Goal: Task Accomplishment & Management: Manage account settings

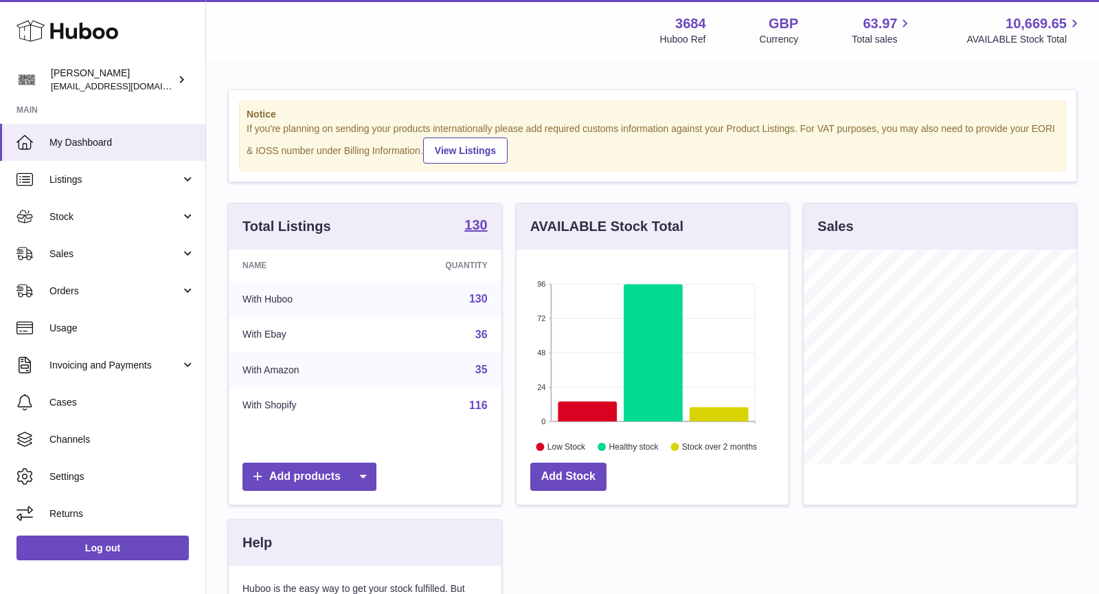
scroll to position [214, 273]
click at [87, 259] on span "Sales" at bounding box center [114, 253] width 131 height 13
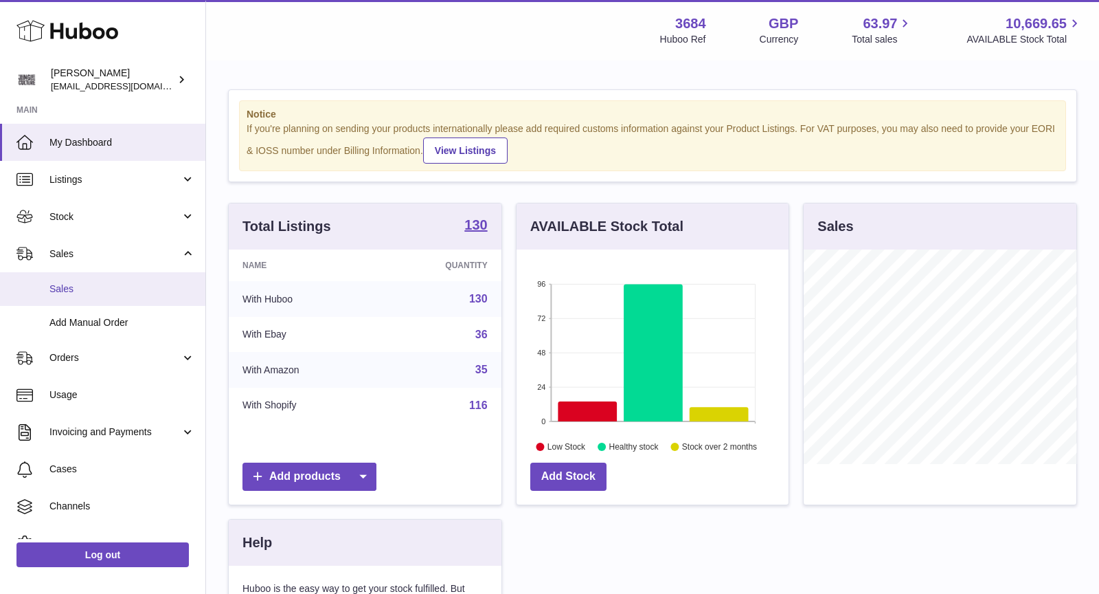
click at [91, 297] on link "Sales" at bounding box center [102, 289] width 205 height 34
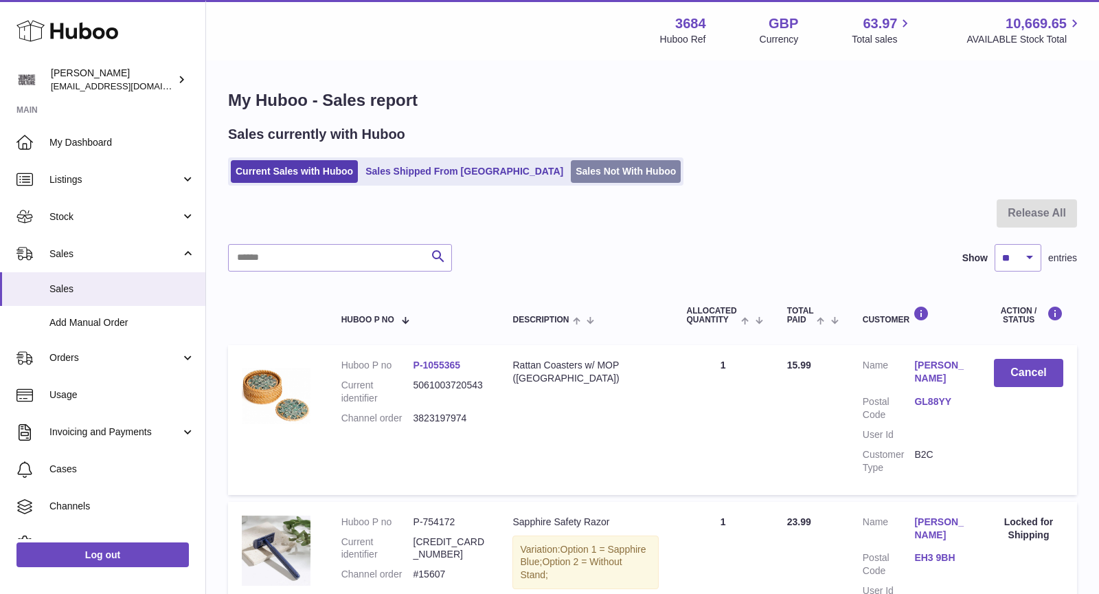
click at [571, 163] on link "Sales Not With Huboo" at bounding box center [626, 171] width 110 height 23
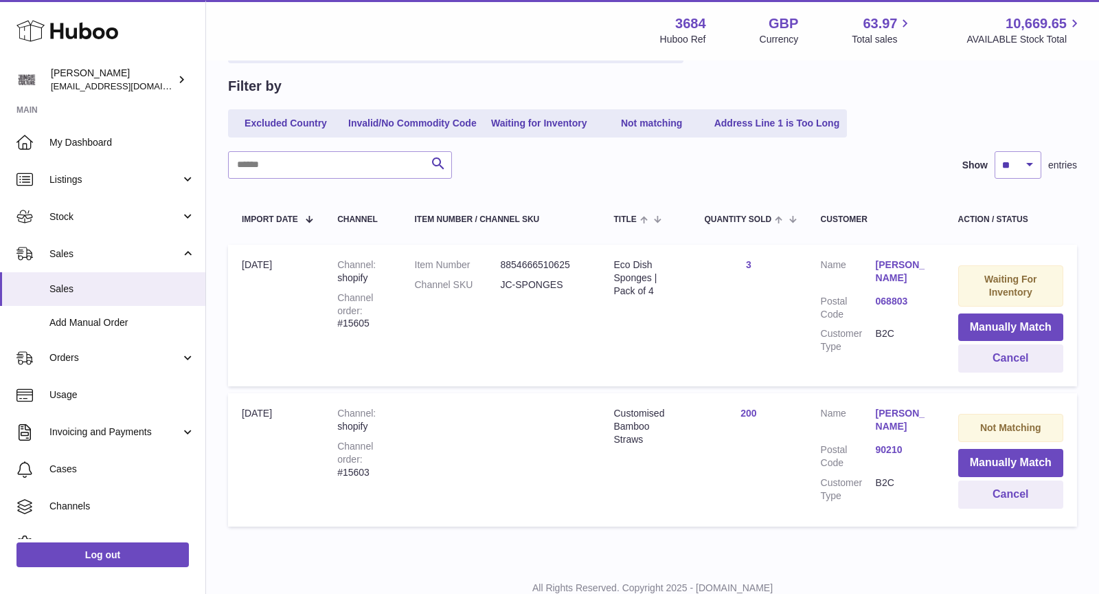
scroll to position [169, 0]
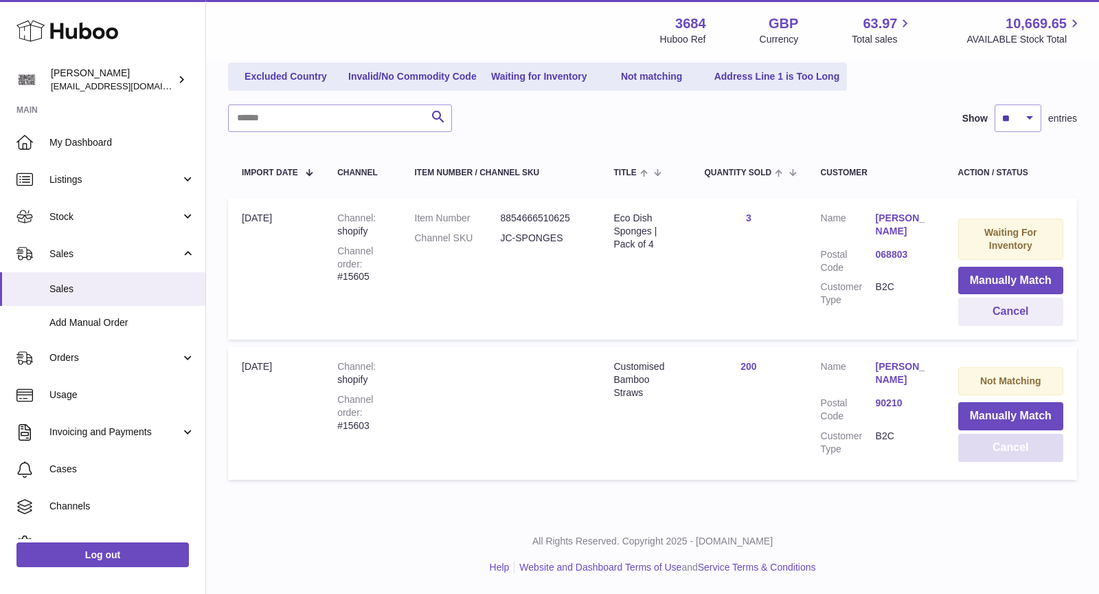
click at [1002, 447] on button "Cancel" at bounding box center [1010, 447] width 105 height 28
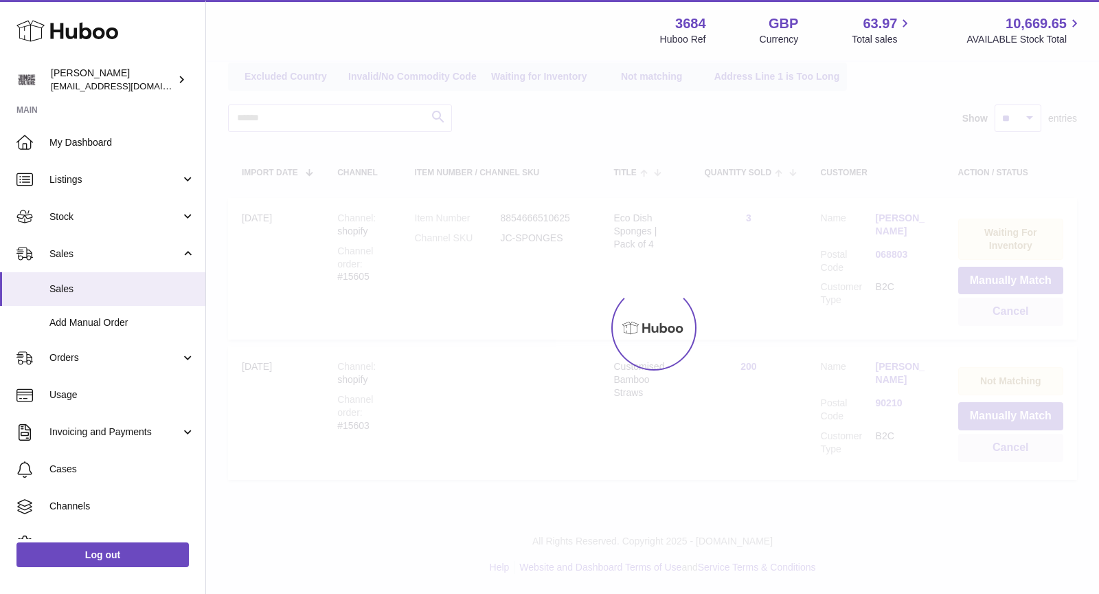
scroll to position [29, 0]
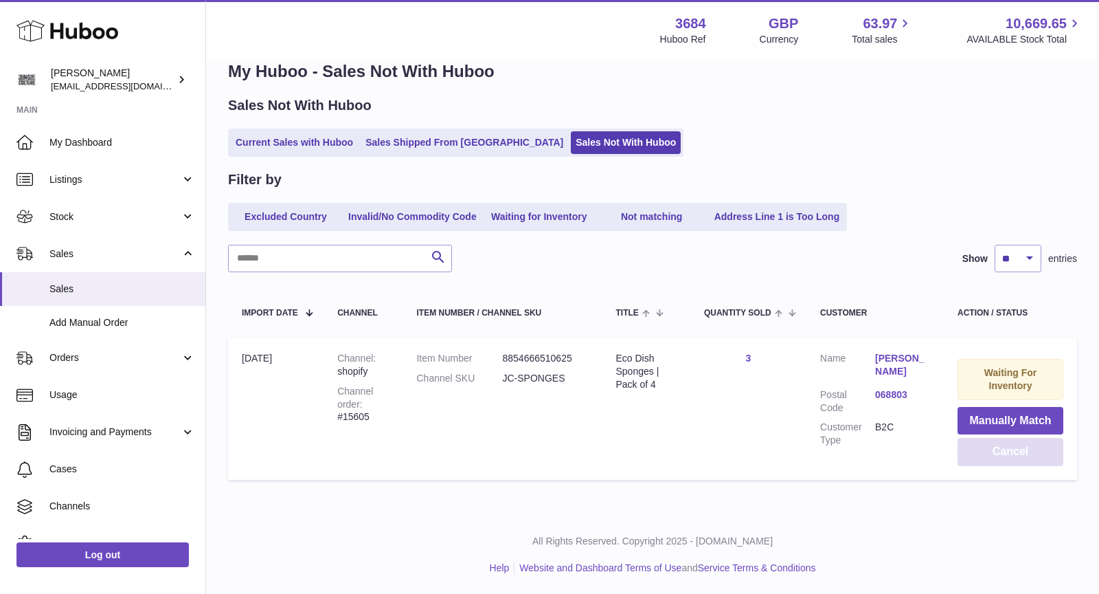
click at [993, 455] on button "Cancel" at bounding box center [1011, 452] width 106 height 28
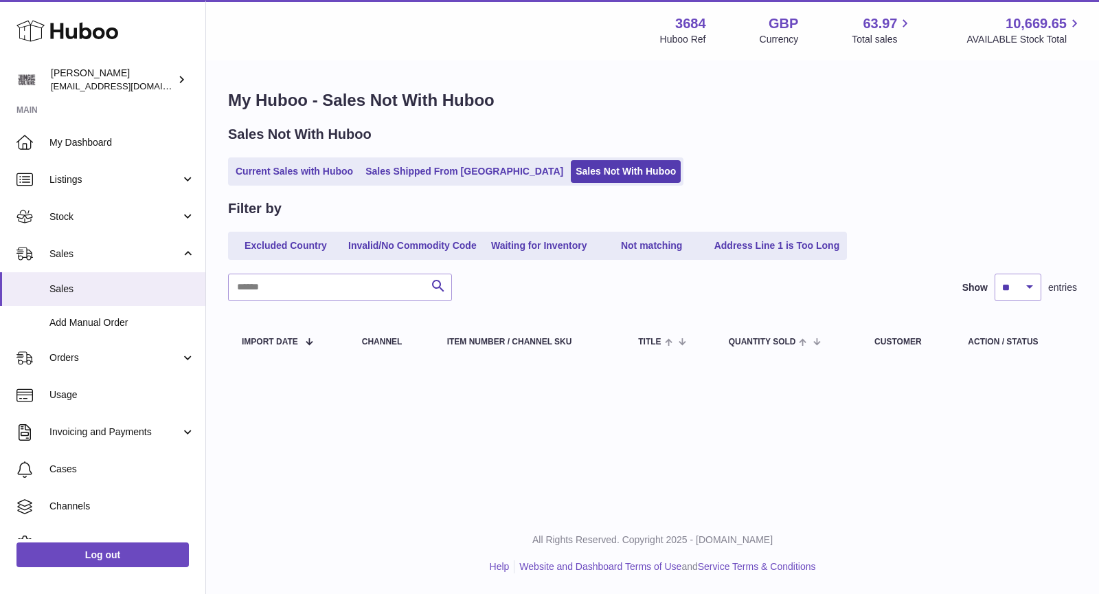
scroll to position [0, 0]
